Goal: Task Accomplishment & Management: Complete application form

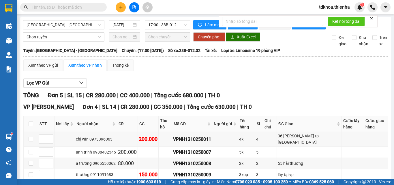
click at [373, 20] on icon "close" at bounding box center [371, 18] width 3 height 3
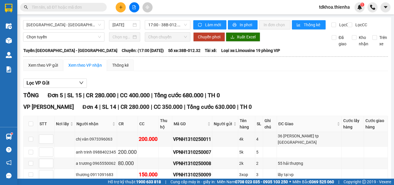
click at [124, 8] on button at bounding box center [121, 7] width 10 height 10
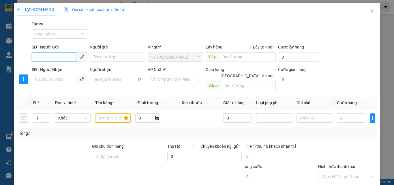
click at [56, 55] on input "SĐT Người Gửi" at bounding box center [54, 56] width 44 height 9
click at [57, 68] on div "0396377678 - HIỀN HỒNG" at bounding box center [59, 68] width 48 height 6
type input "0396377678"
type input "HIỀN HỒNG"
type input "0396377678"
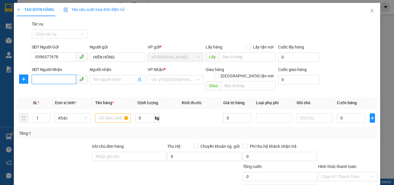
click at [49, 82] on input "SĐT Người Nhận" at bounding box center [54, 79] width 44 height 9
click at [63, 91] on div "0902197816 - khach" at bounding box center [59, 91] width 48 height 6
type input "0902197816"
type input "khach"
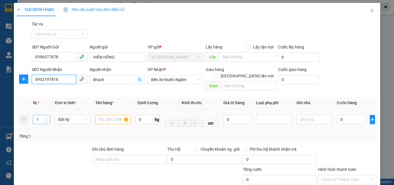
type input "0902197816"
type input "2"
click at [47, 117] on icon "up" at bounding box center [47, 118] width 2 height 2
click at [107, 115] on input "text" at bounding box center [113, 119] width 36 height 9
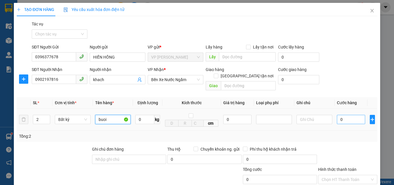
type input "buoi"
click at [348, 115] on input "0" at bounding box center [351, 119] width 28 height 9
type input "1"
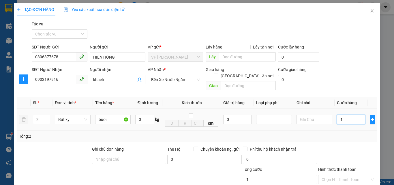
type input "16"
type input "160"
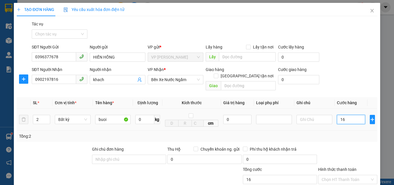
type input "160"
type input "1.600"
type input "16.000"
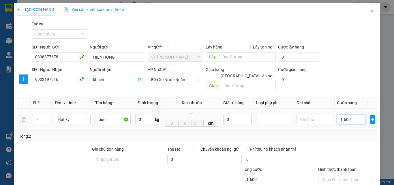
type input "16.000"
type input "160.000"
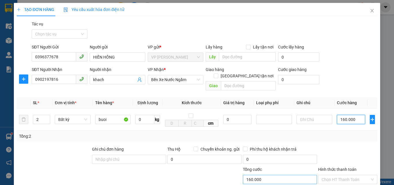
scroll to position [50, 0]
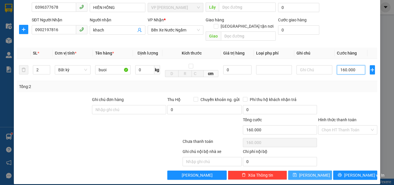
type input "160.000"
click at [299, 171] on button "[PERSON_NAME]" at bounding box center [310, 175] width 44 height 9
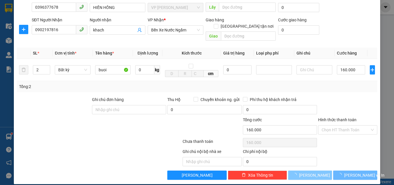
type input "1"
type input "0"
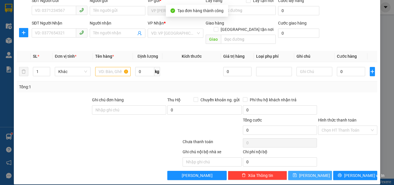
scroll to position [0, 0]
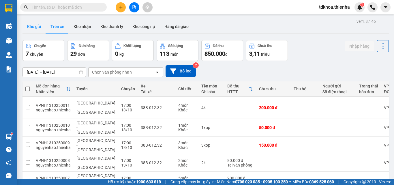
click at [33, 24] on button "Kho gửi" at bounding box center [34, 27] width 23 height 14
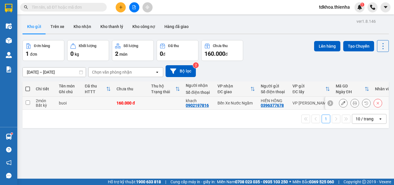
click at [26, 101] on input "checkbox" at bounding box center [28, 102] width 4 height 4
checkbox input "true"
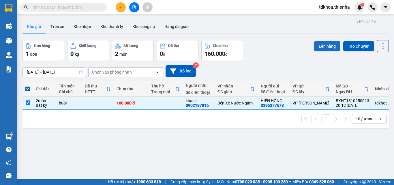
click at [315, 47] on button "Lên hàng" at bounding box center [327, 46] width 26 height 10
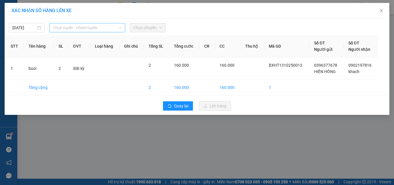
click at [109, 29] on span "Chọn tuyến - nhóm tuyến" at bounding box center [87, 27] width 69 height 9
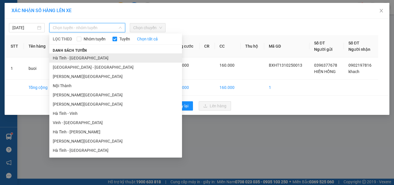
click at [76, 58] on li "Hà Tĩnh - [GEOGRAPHIC_DATA]" at bounding box center [115, 57] width 133 height 9
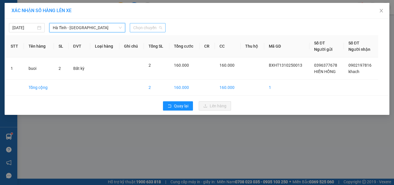
click at [154, 25] on span "Chọn chuyến" at bounding box center [147, 27] width 29 height 9
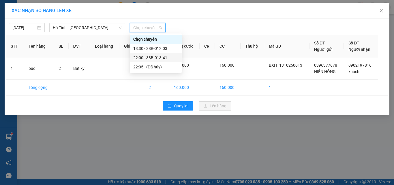
click at [159, 59] on div "22:00 - 38B-013.41" at bounding box center [155, 58] width 45 height 6
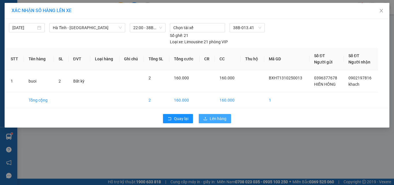
click at [223, 121] on span "Lên hàng" at bounding box center [218, 118] width 17 height 6
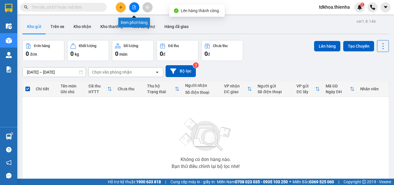
click at [132, 6] on button at bounding box center [134, 7] width 10 height 10
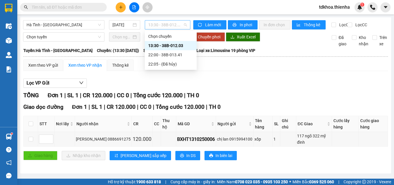
click at [167, 23] on span "13:30 - 38B-012.03" at bounding box center [167, 24] width 39 height 9
